Goal: Task Accomplishment & Management: Manage account settings

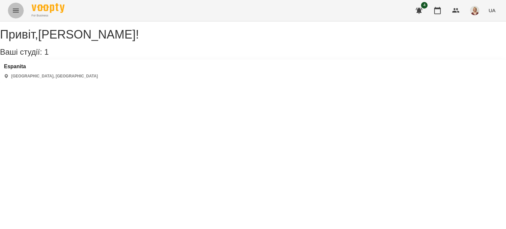
click at [15, 10] on icon "Menu" at bounding box center [16, 11] width 6 height 4
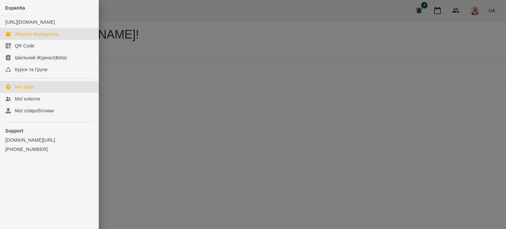
click at [33, 37] on div "Журнал відвідувань" at bounding box center [37, 34] width 44 height 7
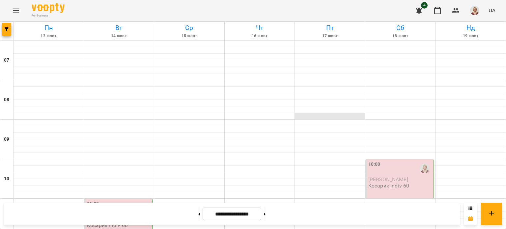
scroll to position [139, 0]
click at [128, 200] on div "11:00" at bounding box center [119, 207] width 64 height 15
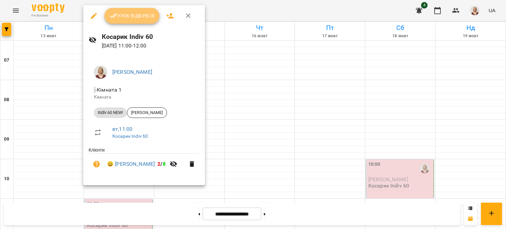
click at [139, 14] on span "Урок відбувся" at bounding box center [132, 16] width 45 height 8
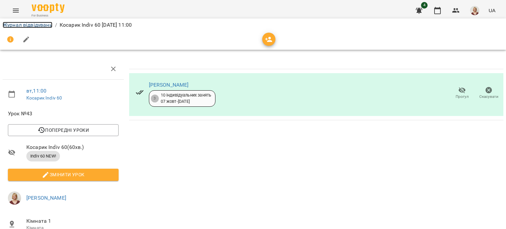
click at [39, 25] on link "Журнал відвідувань" at bounding box center [28, 25] width 50 height 6
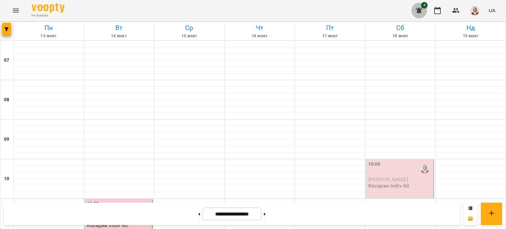
click at [418, 10] on icon "button" at bounding box center [419, 11] width 7 height 6
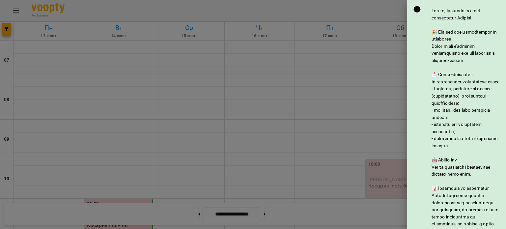
scroll to position [99, 0]
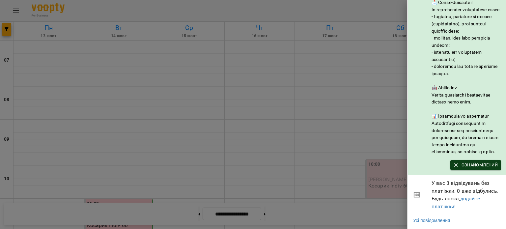
click at [484, 162] on span "Ознайомлений" at bounding box center [476, 165] width 44 height 7
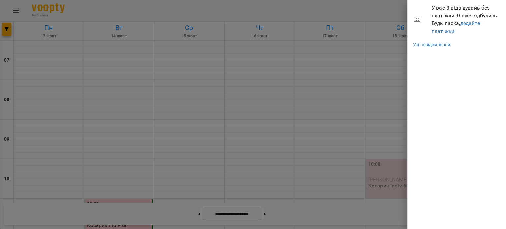
scroll to position [0, 0]
click at [200, 59] on div at bounding box center [253, 114] width 506 height 229
